Goal: Transaction & Acquisition: Book appointment/travel/reservation

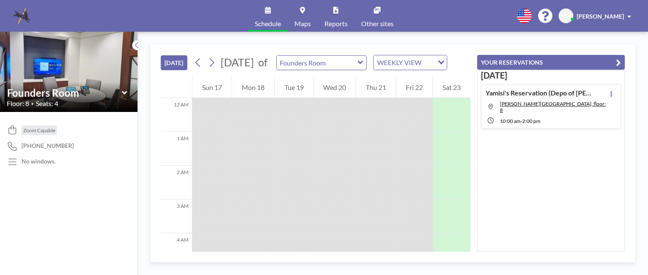
scroll to position [523, 0]
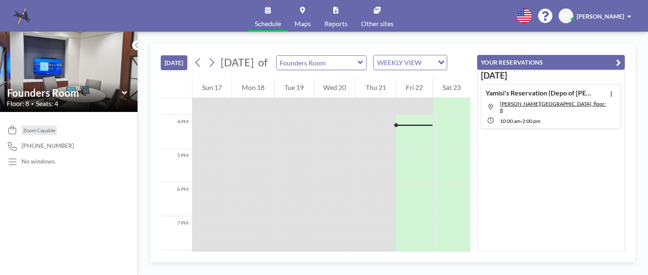
click at [178, 68] on button "[DATE]" at bounding box center [174, 62] width 27 height 15
click at [135, 44] on icon at bounding box center [136, 45] width 5 height 8
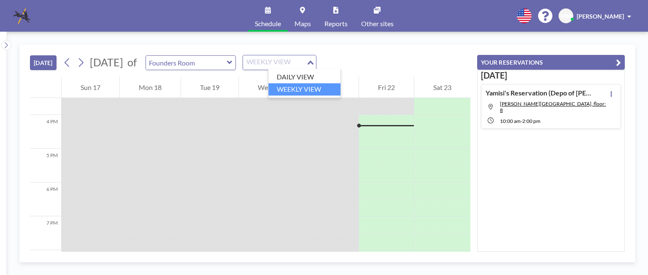
click at [316, 60] on div "Loading..." at bounding box center [311, 61] width 10 height 13
click at [291, 76] on li "DAILY VIEW" at bounding box center [304, 77] width 72 height 12
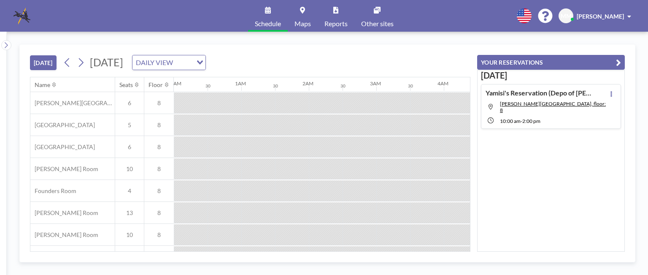
scroll to position [0, 1047]
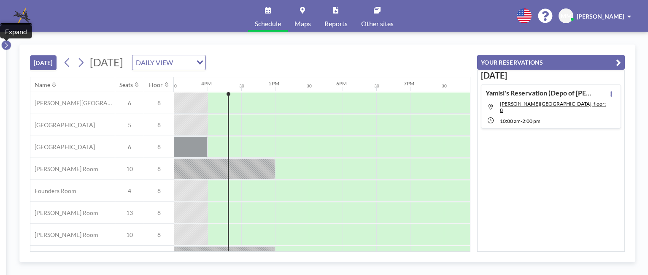
click at [6, 44] on icon at bounding box center [5, 45] width 5 height 8
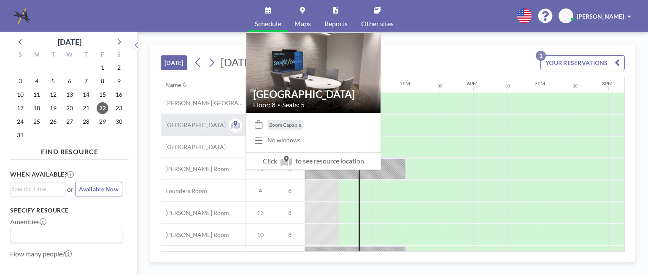
click at [191, 123] on span "[GEOGRAPHIC_DATA]" at bounding box center [193, 125] width 65 height 8
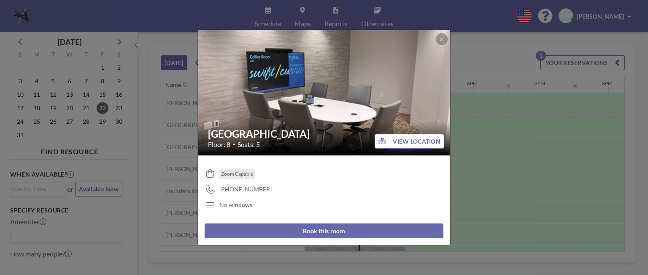
click at [331, 234] on button "Book this room" at bounding box center [324, 230] width 239 height 15
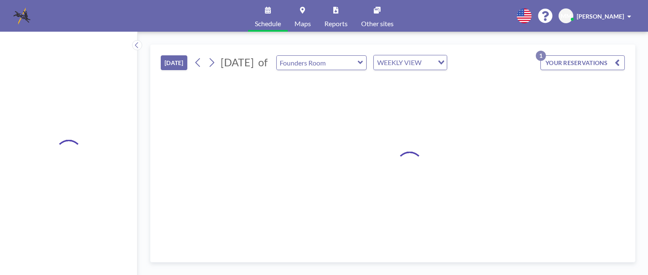
type input "[GEOGRAPHIC_DATA]"
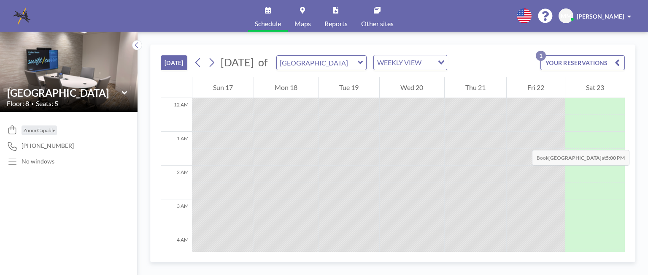
scroll to position [523, 0]
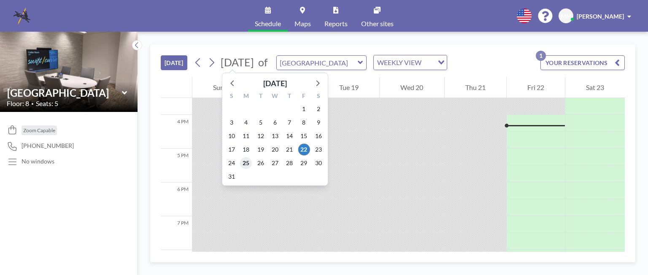
click at [245, 162] on span "25" at bounding box center [246, 163] width 12 height 12
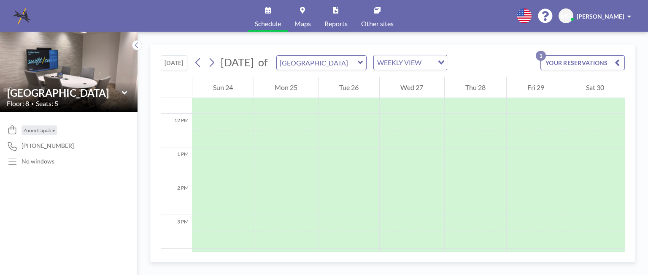
scroll to position [422, 0]
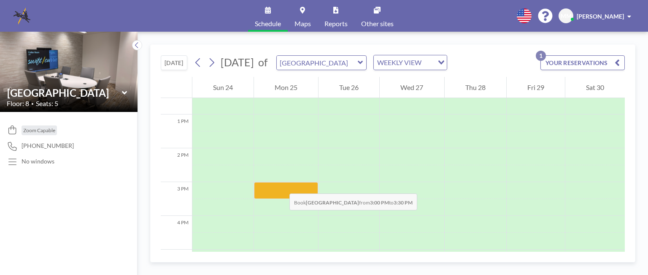
click at [281, 185] on div at bounding box center [286, 190] width 64 height 17
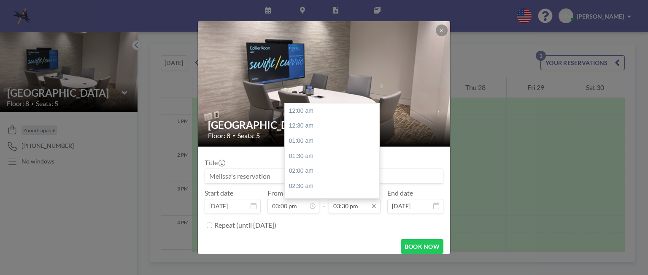
scroll to position [466, 0]
click at [373, 209] on icon at bounding box center [374, 206] width 7 height 7
click at [376, 173] on div at bounding box center [377, 173] width 3 height 12
click at [297, 179] on div "06:30 pm" at bounding box center [334, 180] width 99 height 15
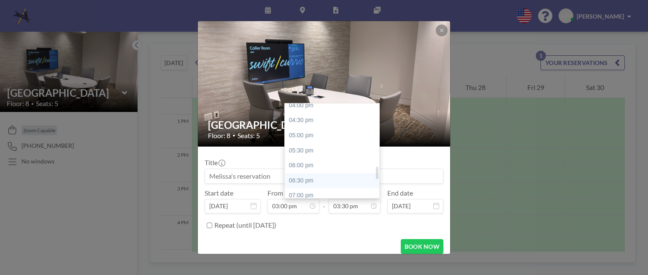
type input "06:30 pm"
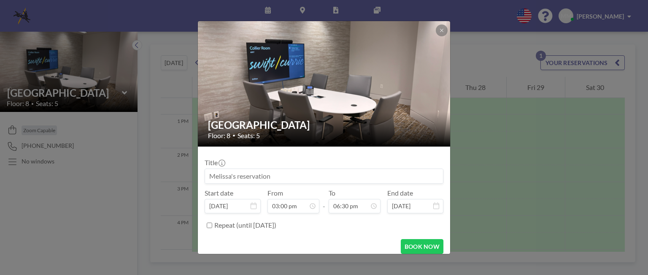
drag, startPoint x: 273, startPoint y: 176, endPoint x: 196, endPoint y: 176, distance: 76.8
click at [196, 176] on div "[GEOGRAPHIC_DATA] Floor: 8 • Seats: 5 Title Start date [DATE] From 03:00 pm - T…" at bounding box center [324, 137] width 648 height 275
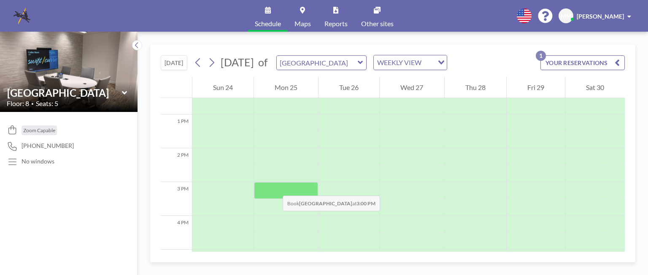
click at [274, 187] on div at bounding box center [286, 190] width 64 height 17
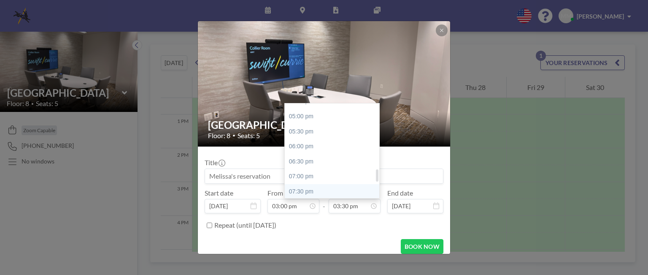
scroll to position [525, 0]
drag, startPoint x: 373, startPoint y: 169, endPoint x: 371, endPoint y: 178, distance: 9.1
click at [371, 178] on div "12:00 am 12:30 am 01:00 am 01:30 am 02:00 am 02:30 am 03:00 am 03:30 am 04:00 a…" at bounding box center [332, 150] width 95 height 95
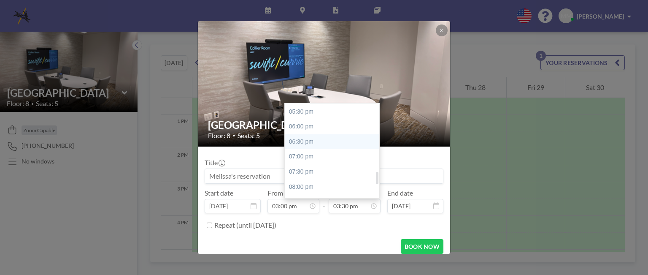
click at [300, 139] on div "06:30 pm" at bounding box center [334, 141] width 99 height 15
type input "06:30 pm"
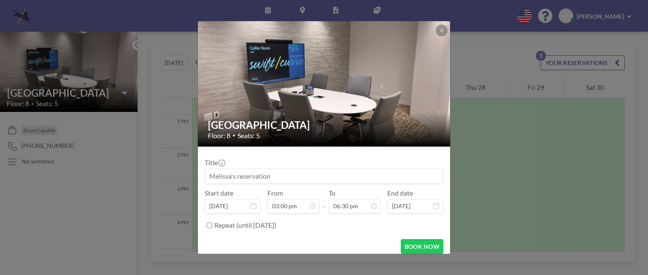
scroll to position [6, 0]
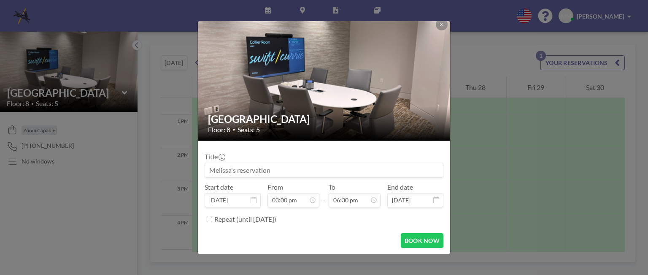
click at [279, 168] on input at bounding box center [324, 170] width 238 height 14
click at [277, 168] on input at bounding box center [324, 170] width 238 height 14
paste input "The Proposed Order must be submitted by e-mail to [EMAIL_ADDRESS][DOMAIN_NAME] …"
type input "The Proposed Order must be submitted by e-mail to [EMAIL_ADDRESS][DOMAIN_NAME] …"
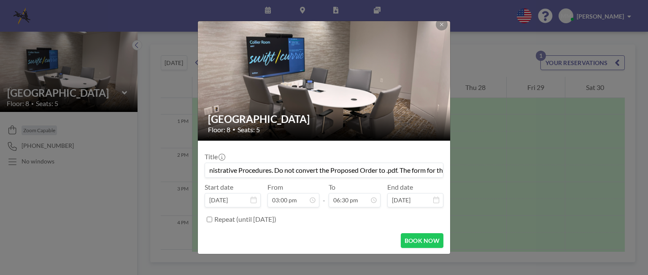
scroll to position [0, 0]
drag, startPoint x: 436, startPoint y: 170, endPoint x: 167, endPoint y: 155, distance: 269.2
click at [164, 167] on div "[GEOGRAPHIC_DATA] Floor: 8 • Seats: 5 Title The Proposed Order must be submitte…" at bounding box center [324, 137] width 648 height 275
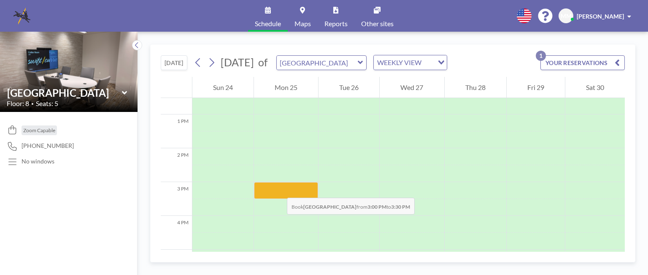
click at [279, 189] on div at bounding box center [286, 190] width 64 height 17
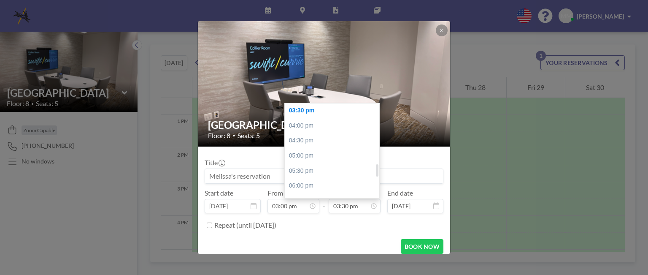
scroll to position [467, 0]
click at [376, 170] on div at bounding box center [377, 170] width 3 height 12
click at [376, 171] on div at bounding box center [377, 172] width 3 height 12
click at [304, 185] on div "06:30 pm" at bounding box center [334, 187] width 99 height 15
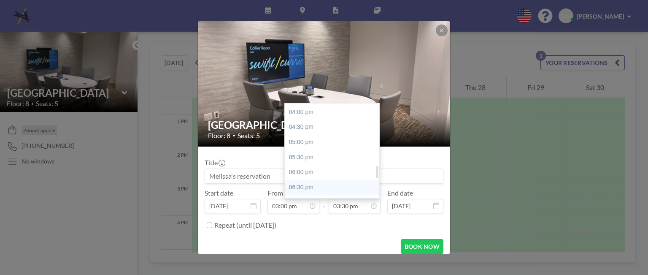
type input "06:30 pm"
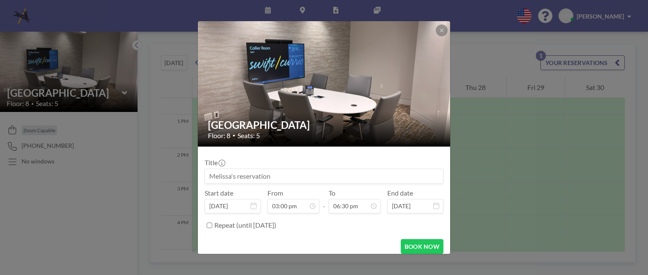
click at [255, 176] on input at bounding box center [324, 176] width 238 height 14
paste input "[PERSON_NAME] Pegasus | Depo Prep w/ [PERSON_NAME]"
drag, startPoint x: 267, startPoint y: 176, endPoint x: 208, endPoint y: 172, distance: 59.2
click at [208, 172] on input "[PERSON_NAME] Pegasus | Depo Prep w/ [PERSON_NAME]" at bounding box center [324, 176] width 238 height 14
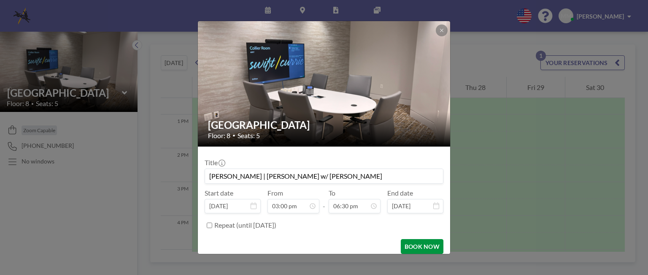
type input "[PERSON_NAME] | [PERSON_NAME] w/ [PERSON_NAME]"
click at [414, 244] on button "BOOK NOW" at bounding box center [422, 246] width 43 height 15
